Goal: Feedback & Contribution: Contribute content

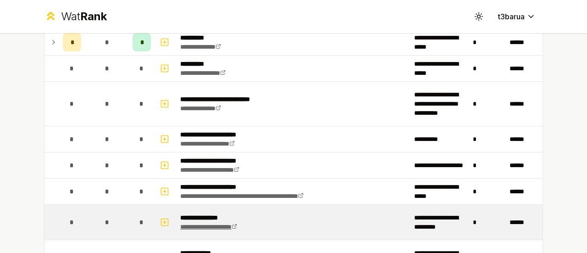
scroll to position [708, 0]
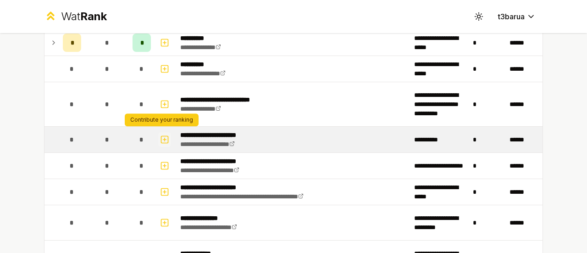
click at [162, 136] on icon "button" at bounding box center [164, 139] width 9 height 11
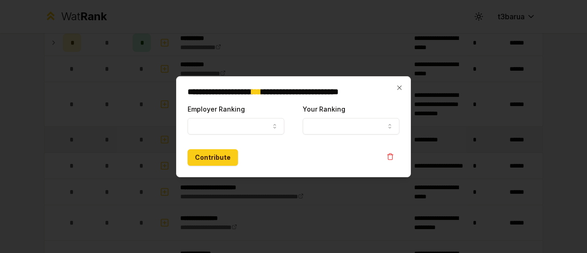
select select
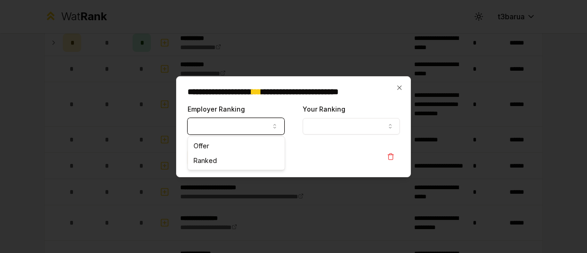
click at [240, 132] on button "Employer Ranking" at bounding box center [236, 126] width 97 height 17
select select "******"
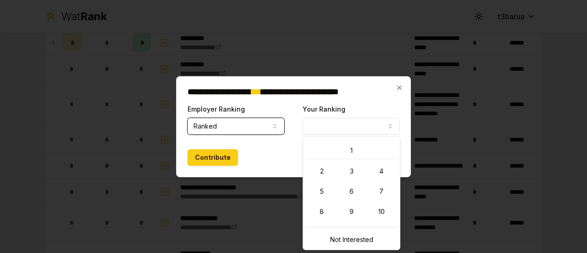
click at [334, 128] on button "Your Ranking" at bounding box center [351, 126] width 97 height 17
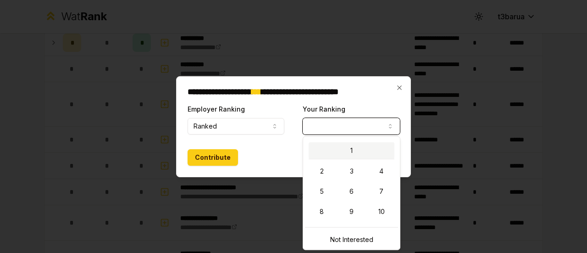
select select "*"
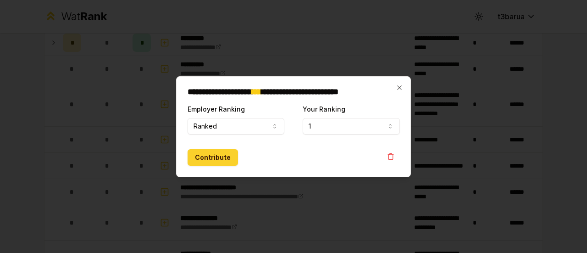
click at [224, 163] on button "Contribute" at bounding box center [213, 157] width 50 height 17
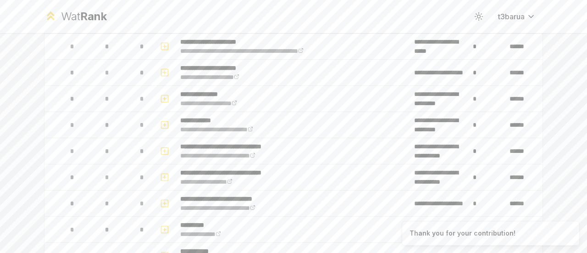
scroll to position [0, 0]
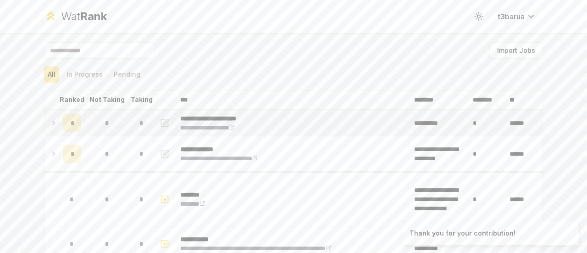
click at [50, 125] on icon at bounding box center [53, 122] width 7 height 11
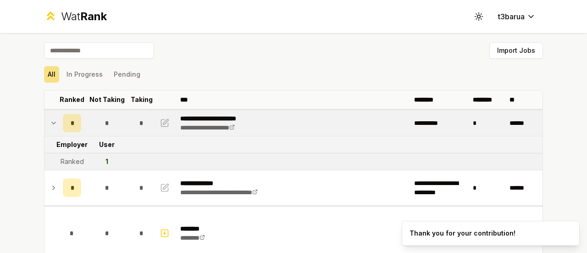
click at [50, 125] on icon at bounding box center [53, 122] width 7 height 11
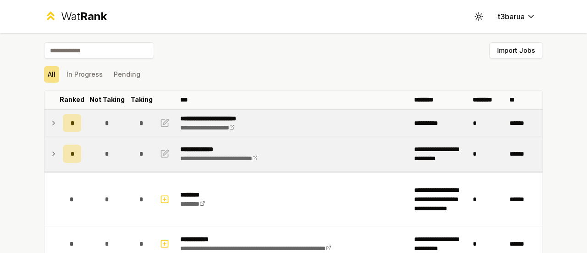
click at [49, 145] on td at bounding box center [52, 153] width 15 height 35
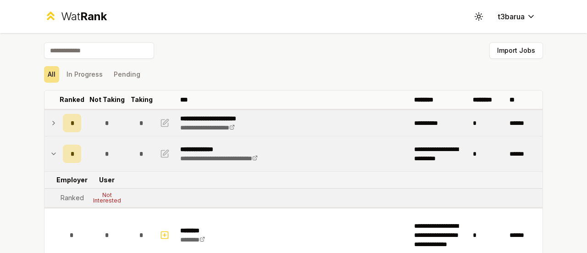
click at [49, 145] on td at bounding box center [52, 153] width 15 height 35
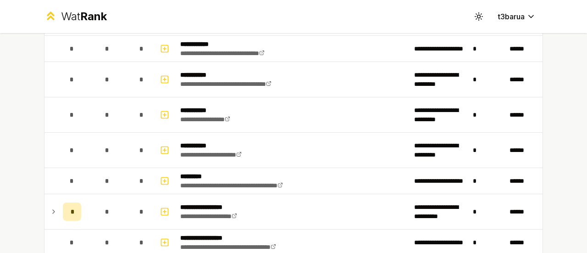
scroll to position [1073, 0]
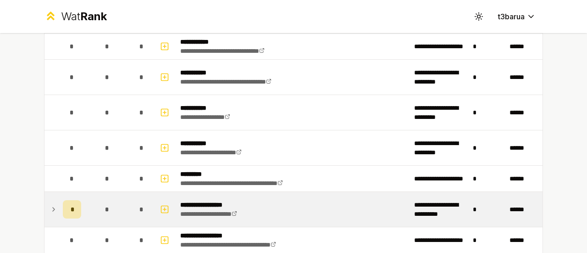
click at [50, 207] on icon at bounding box center [53, 209] width 7 height 11
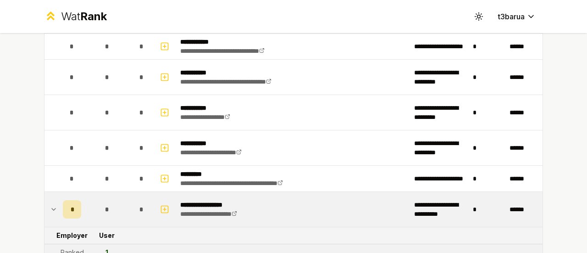
scroll to position [1078, 0]
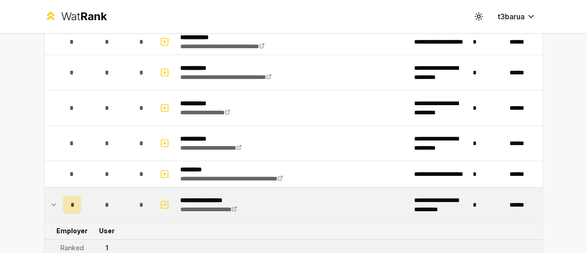
click at [50, 192] on td at bounding box center [52, 204] width 15 height 35
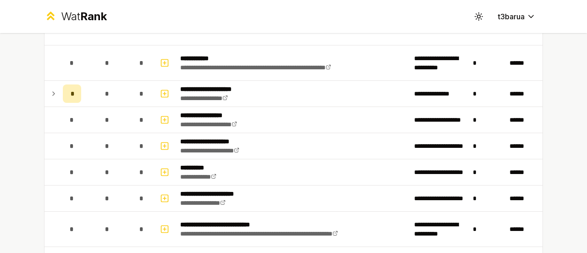
scroll to position [0, 0]
